Goal: Navigation & Orientation: Understand site structure

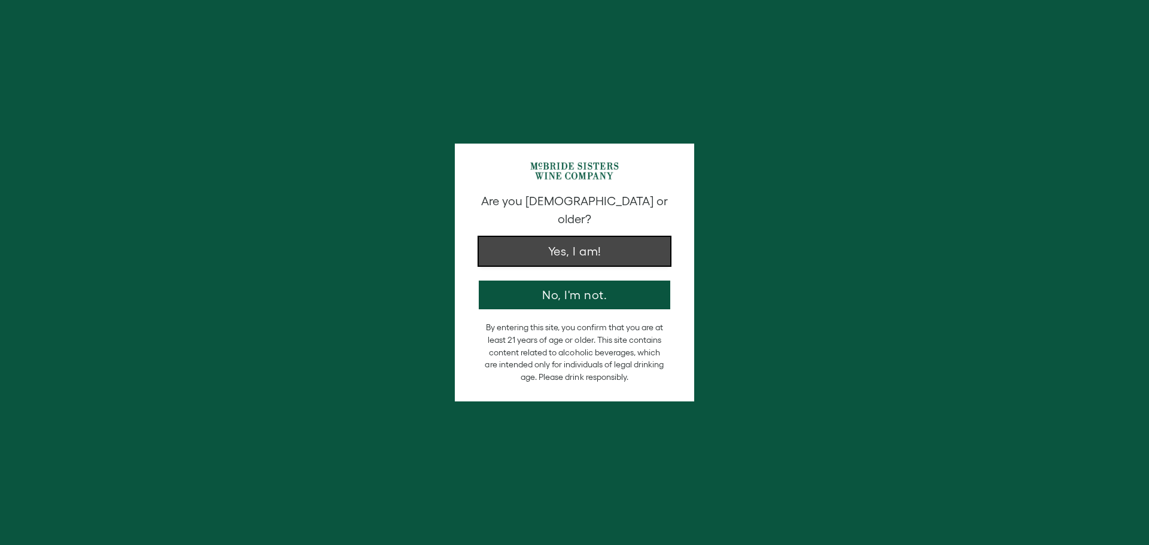
click at [637, 237] on button "Yes, I am!" at bounding box center [574, 251] width 191 height 29
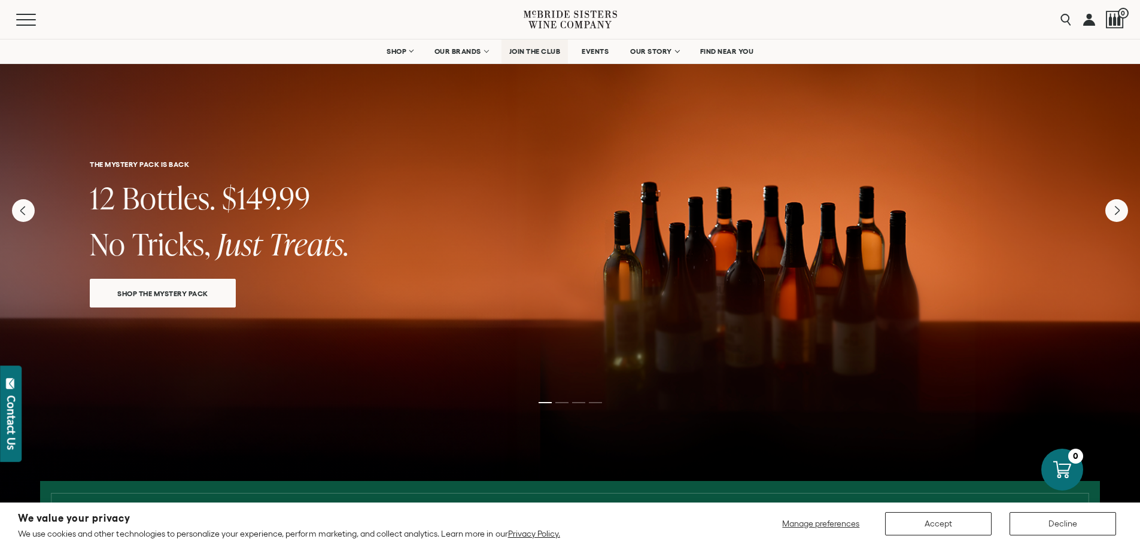
click at [524, 50] on span "JOIN THE CLUB" at bounding box center [534, 51] width 51 height 8
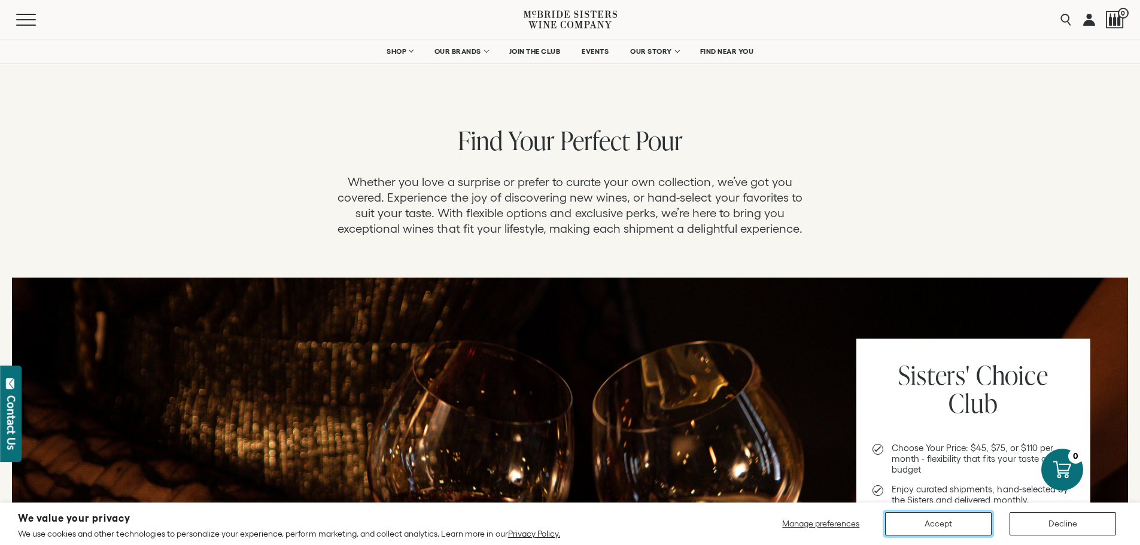
click at [919, 521] on button "Accept" at bounding box center [938, 523] width 107 height 23
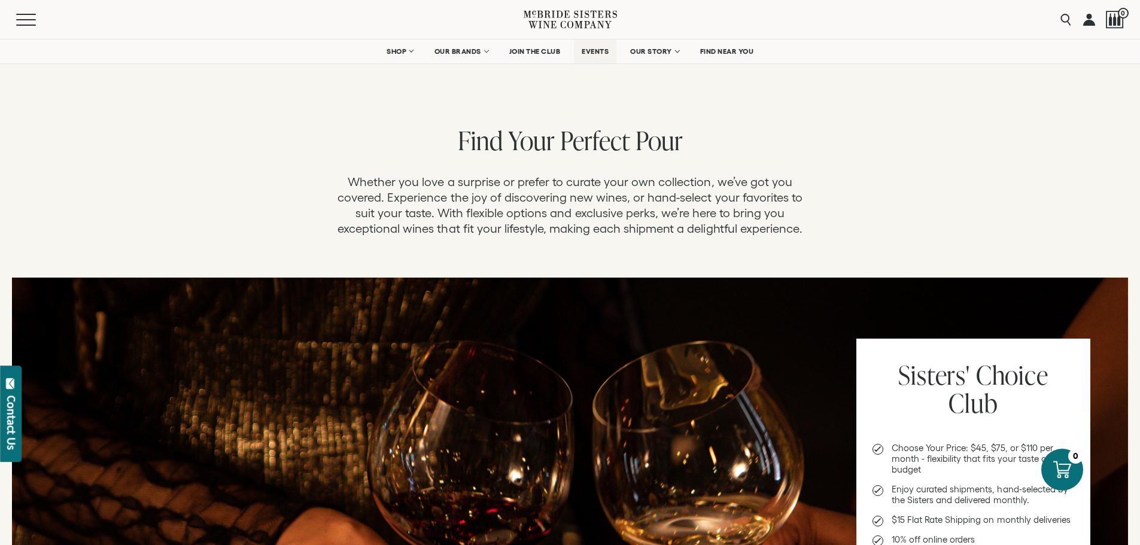
click at [589, 50] on span "EVENTS" at bounding box center [595, 51] width 27 height 8
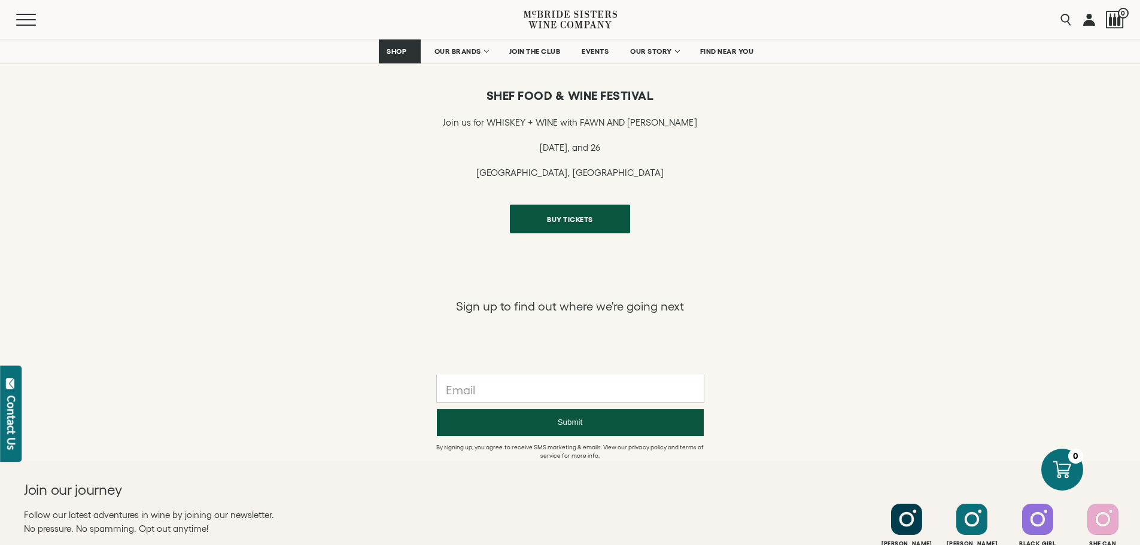
scroll to position [598, 0]
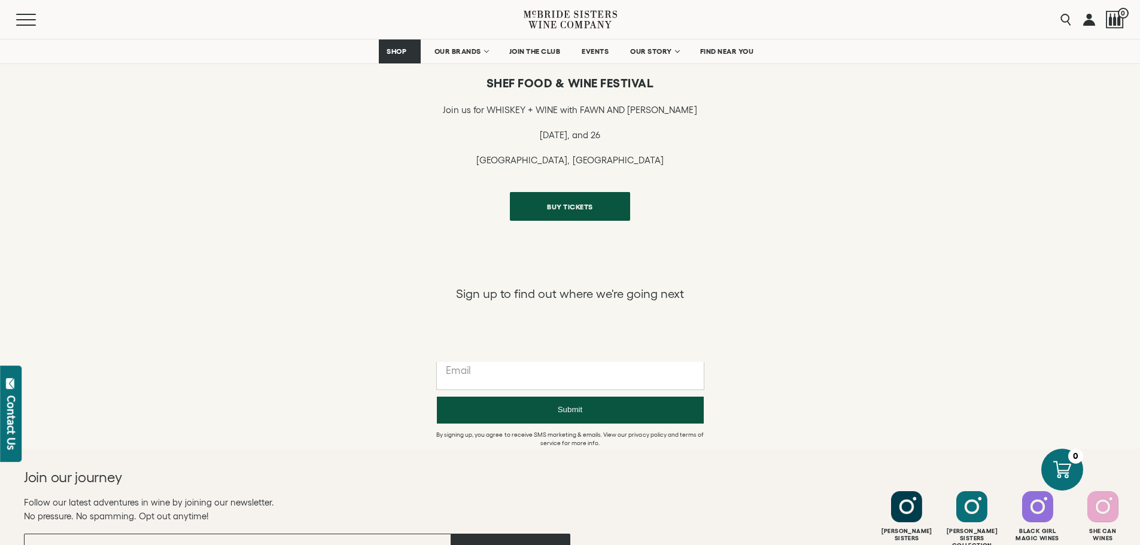
click at [488, 373] on input "text" at bounding box center [570, 376] width 267 height 28
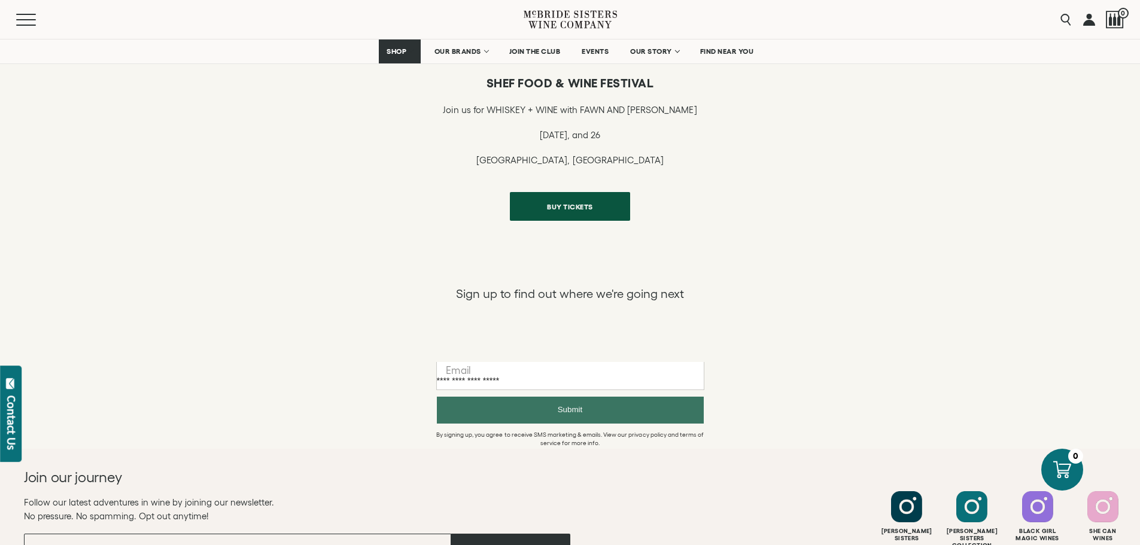
type input "**********"
click at [635, 421] on button "Submit" at bounding box center [570, 410] width 267 height 27
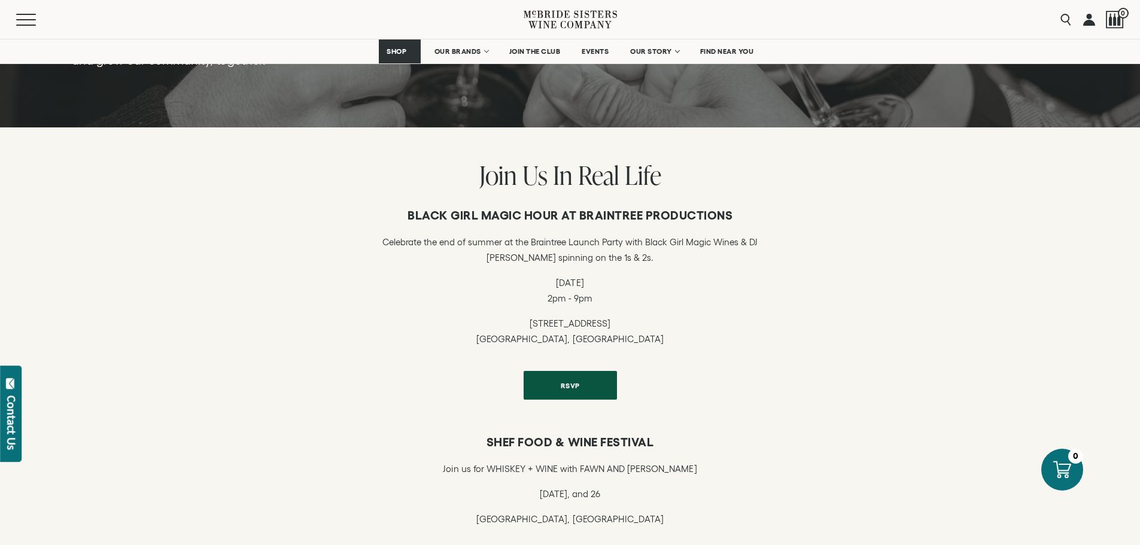
scroll to position [0, 0]
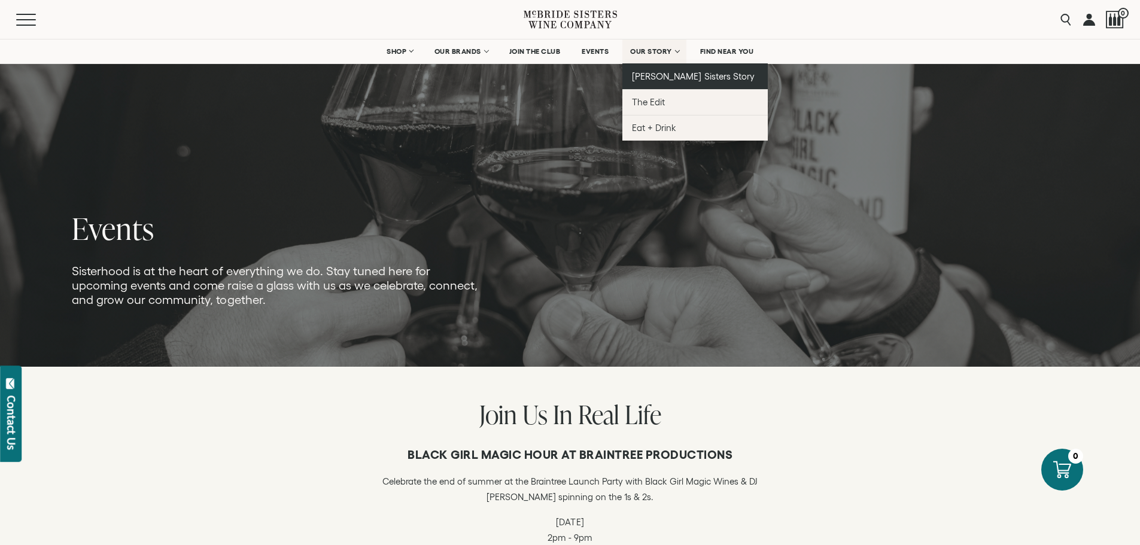
click at [673, 73] on span "[PERSON_NAME] Sisters Story" at bounding box center [693, 76] width 123 height 10
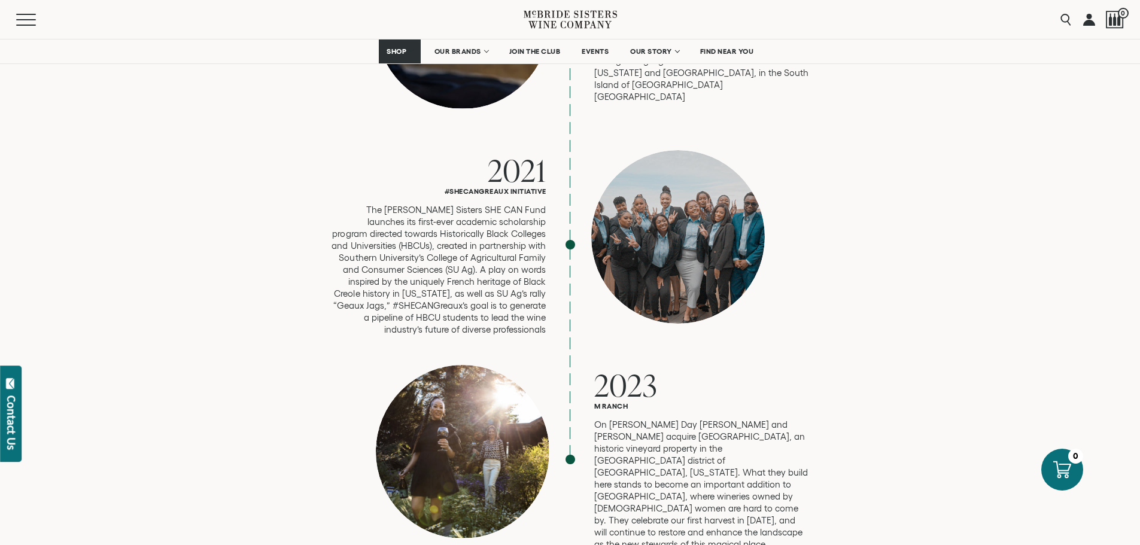
scroll to position [3052, 0]
click at [734, 45] on link "FIND NEAR YOU" at bounding box center [726, 51] width 69 height 24
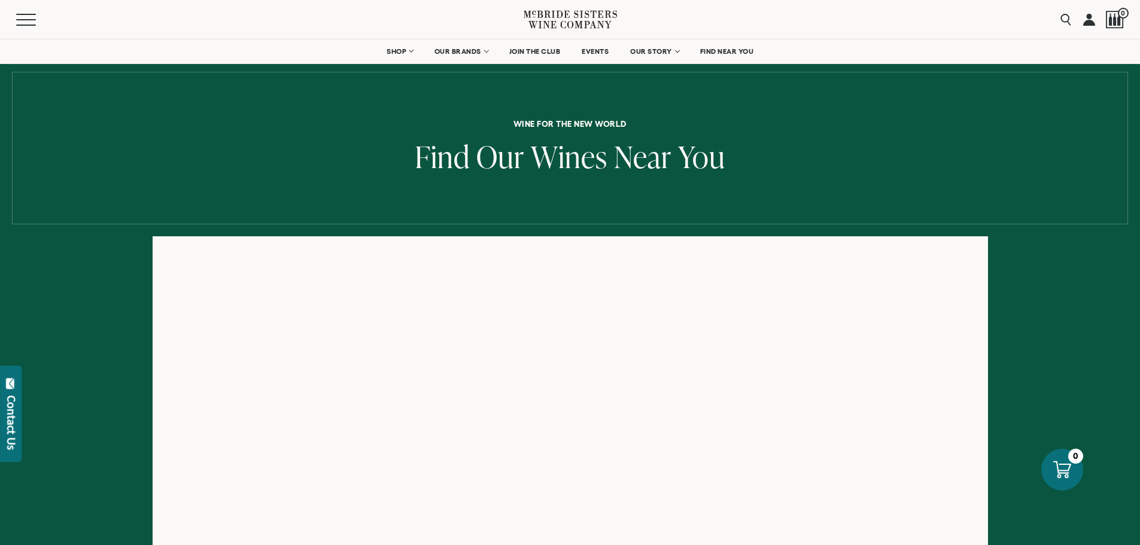
scroll to position [60, 0]
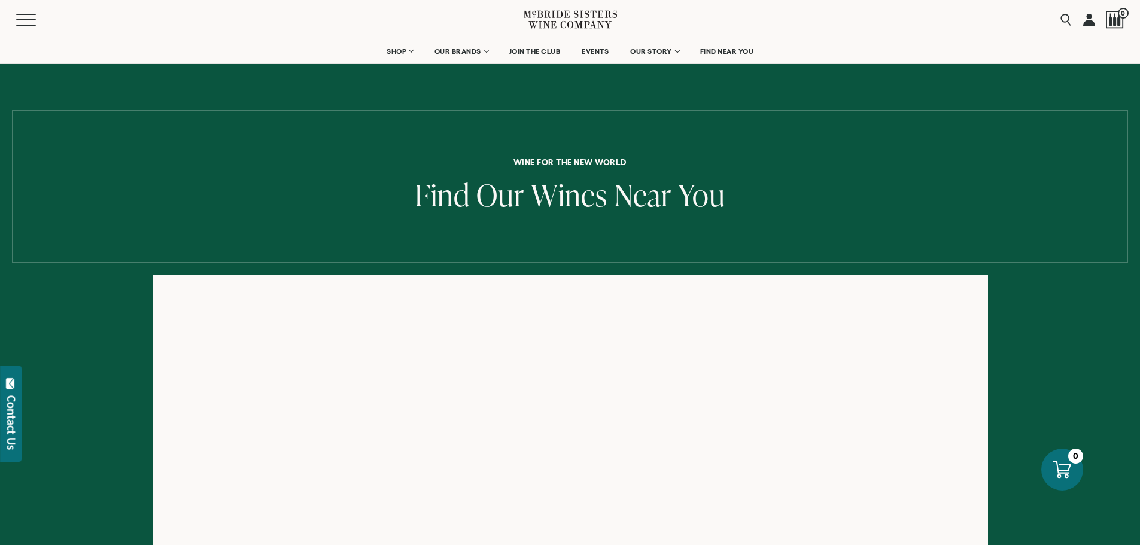
scroll to position [16, 0]
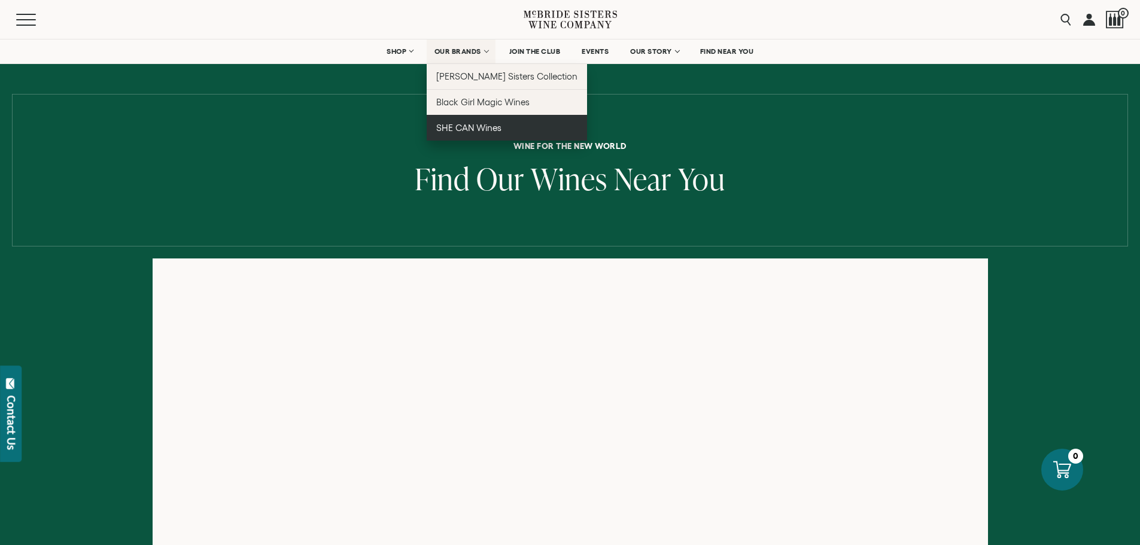
click at [485, 127] on span "SHE CAN Wines" at bounding box center [468, 128] width 65 height 10
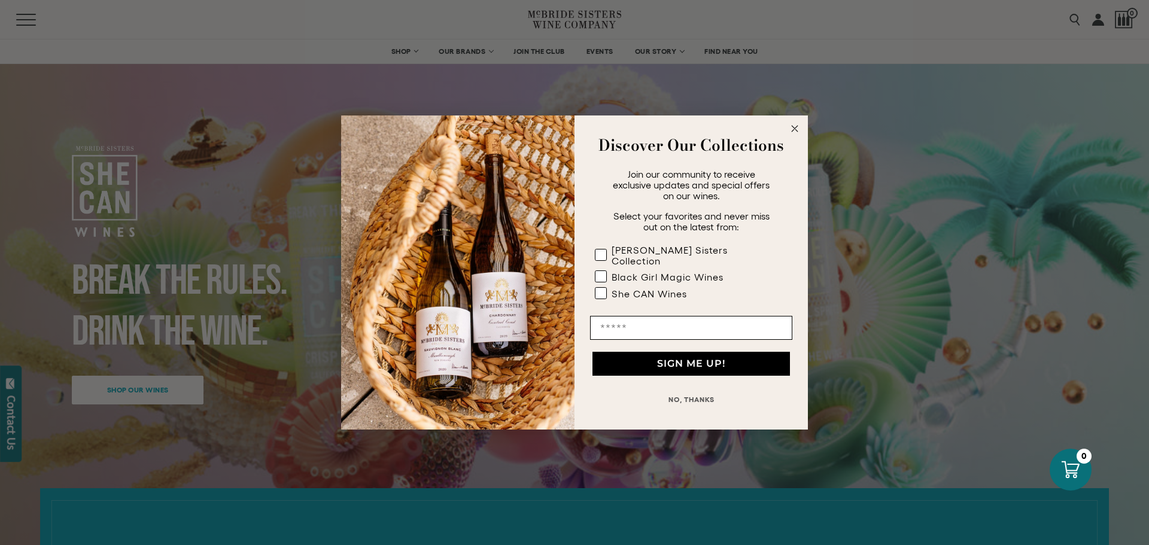
drag, startPoint x: 799, startPoint y: 132, endPoint x: 791, endPoint y: 130, distance: 8.0
click at [797, 132] on circle "Close dialog" at bounding box center [795, 129] width 14 height 14
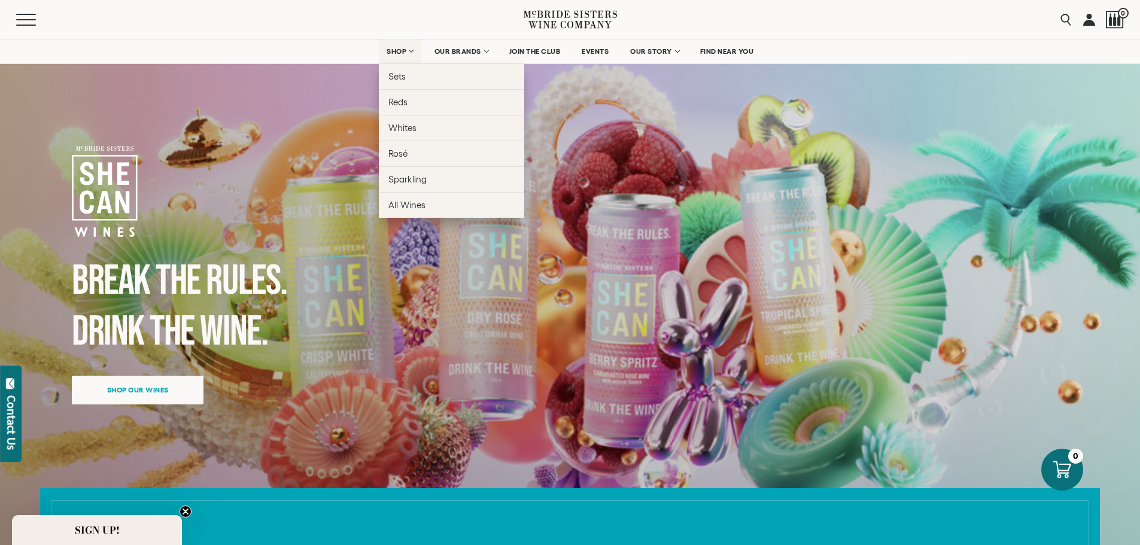
click at [410, 52] on link "SHOP" at bounding box center [400, 51] width 42 height 24
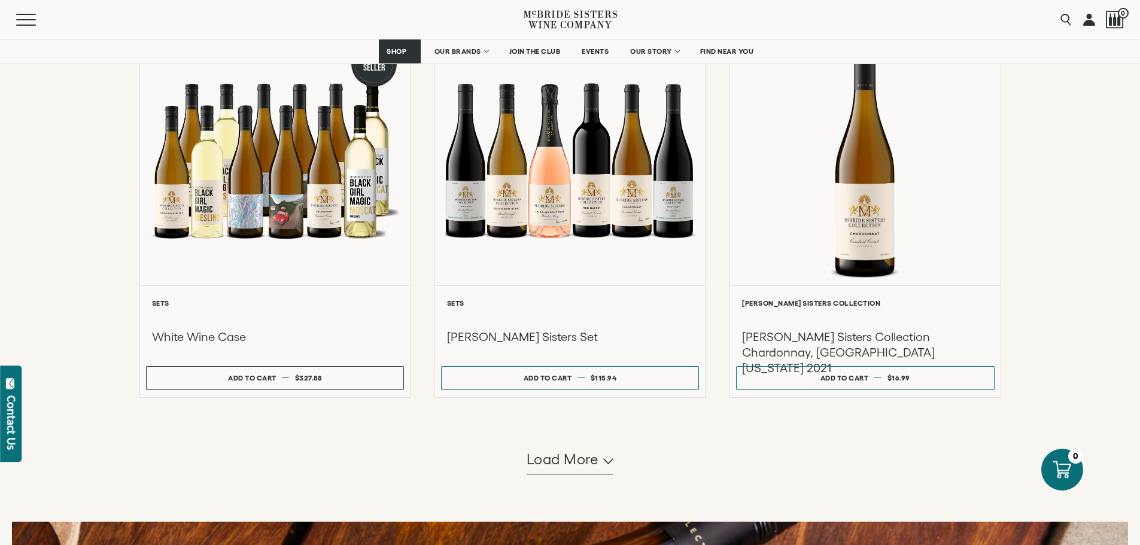
scroll to position [1017, 0]
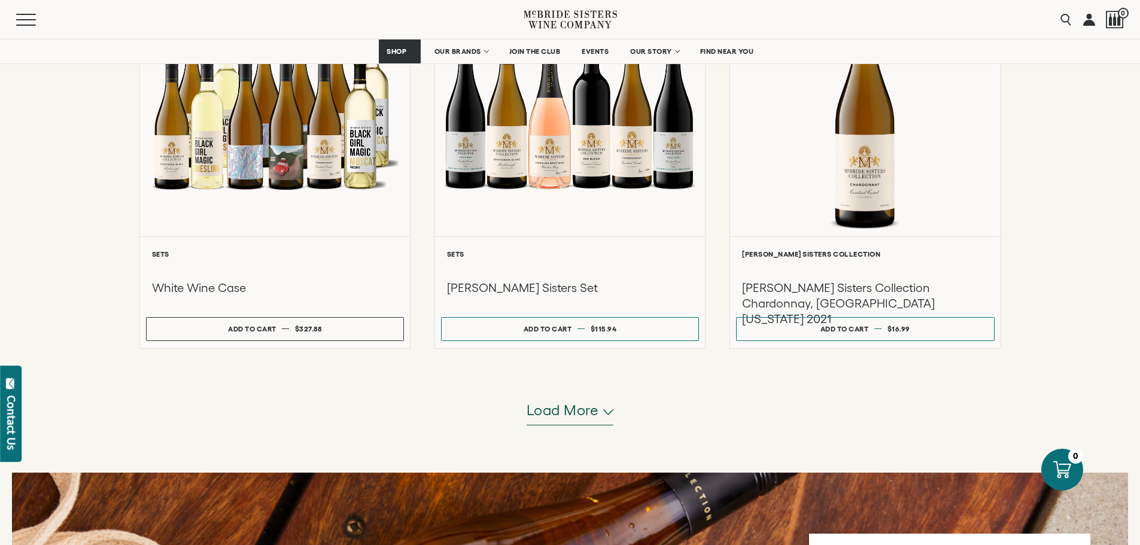
click at [573, 418] on span "Load more" at bounding box center [563, 410] width 72 height 20
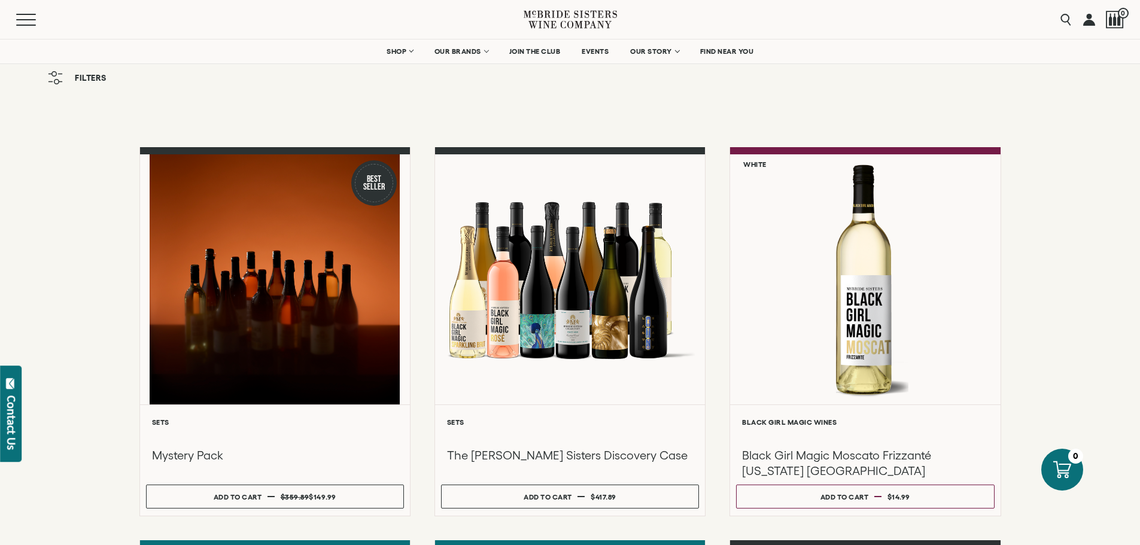
scroll to position [0, 0]
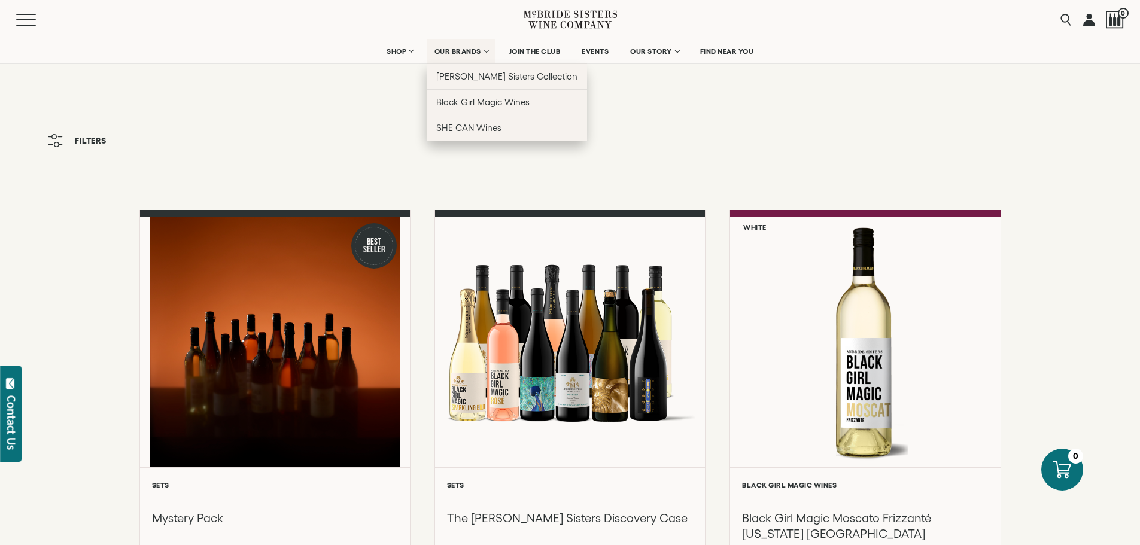
click at [477, 49] on span "OUR BRANDS" at bounding box center [457, 51] width 47 height 8
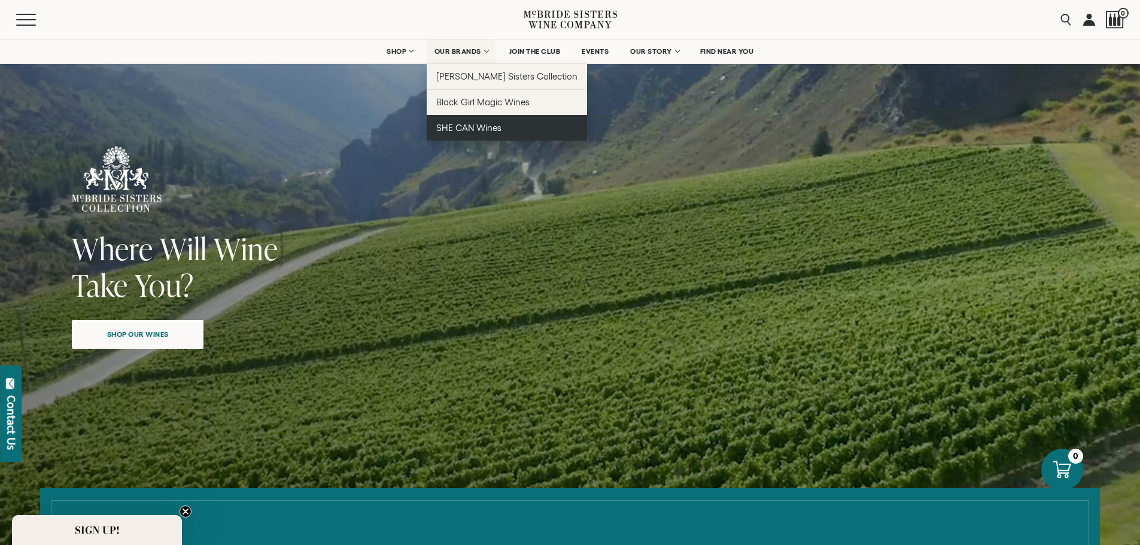
click at [464, 128] on span "SHE CAN Wines" at bounding box center [468, 128] width 65 height 10
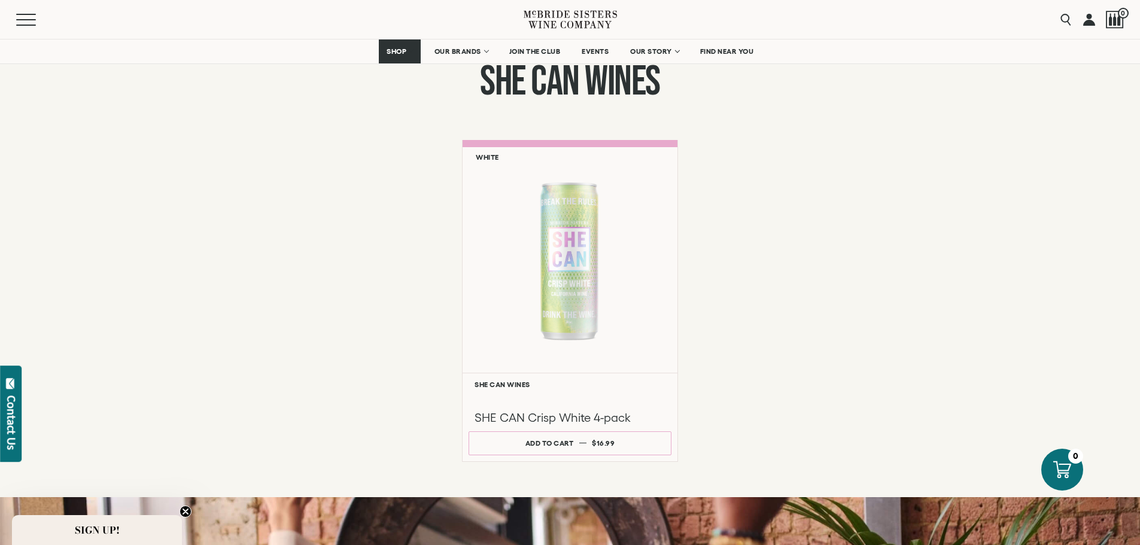
scroll to position [838, 0]
